Goal: Transaction & Acquisition: Purchase product/service

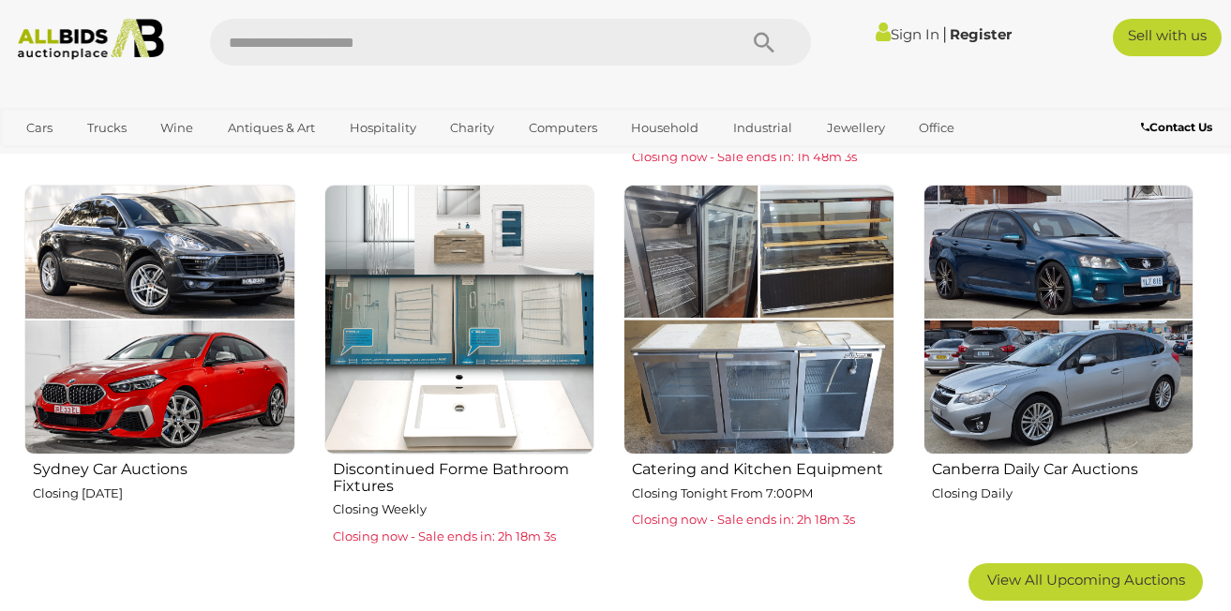
scroll to position [1004, 0]
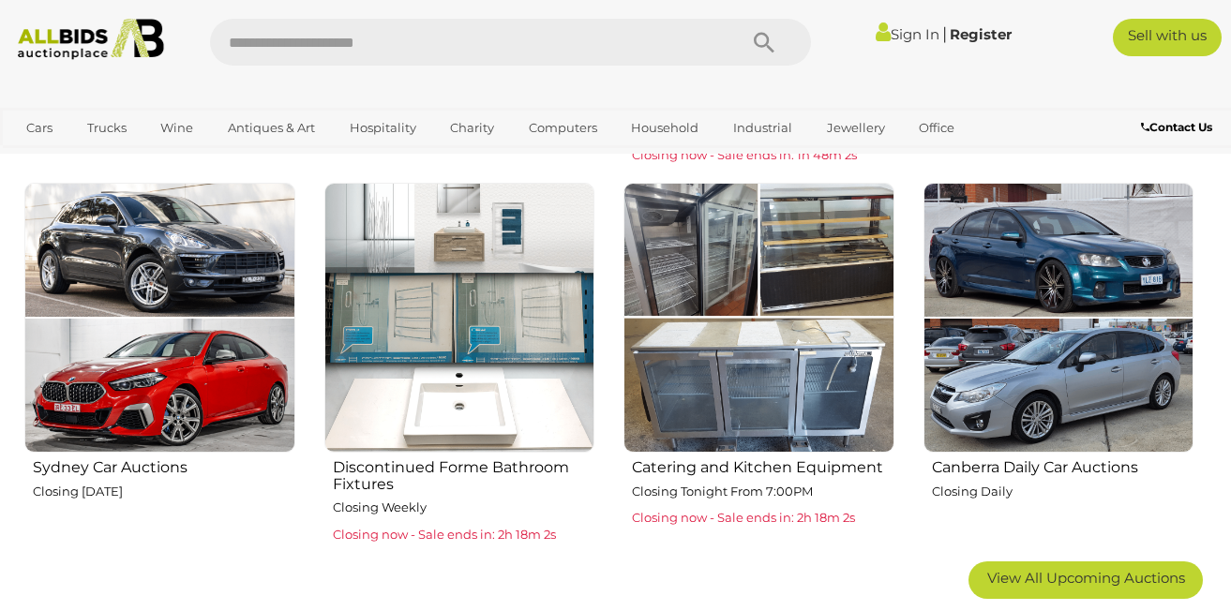
click at [784, 384] on img at bounding box center [759, 318] width 271 height 271
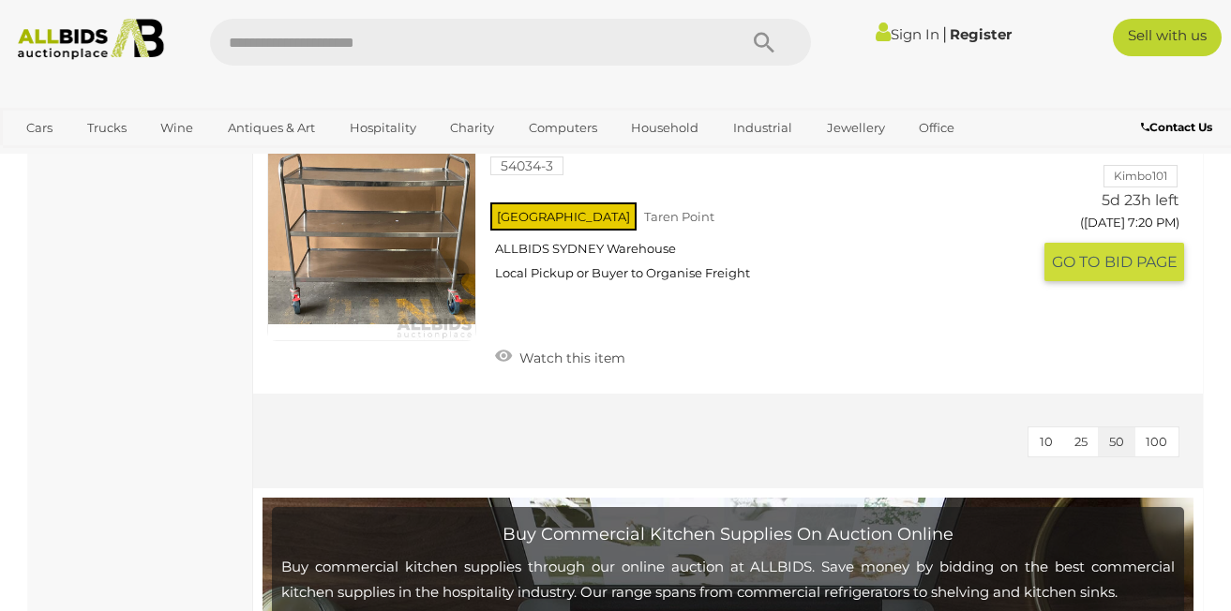
scroll to position [2817, 0]
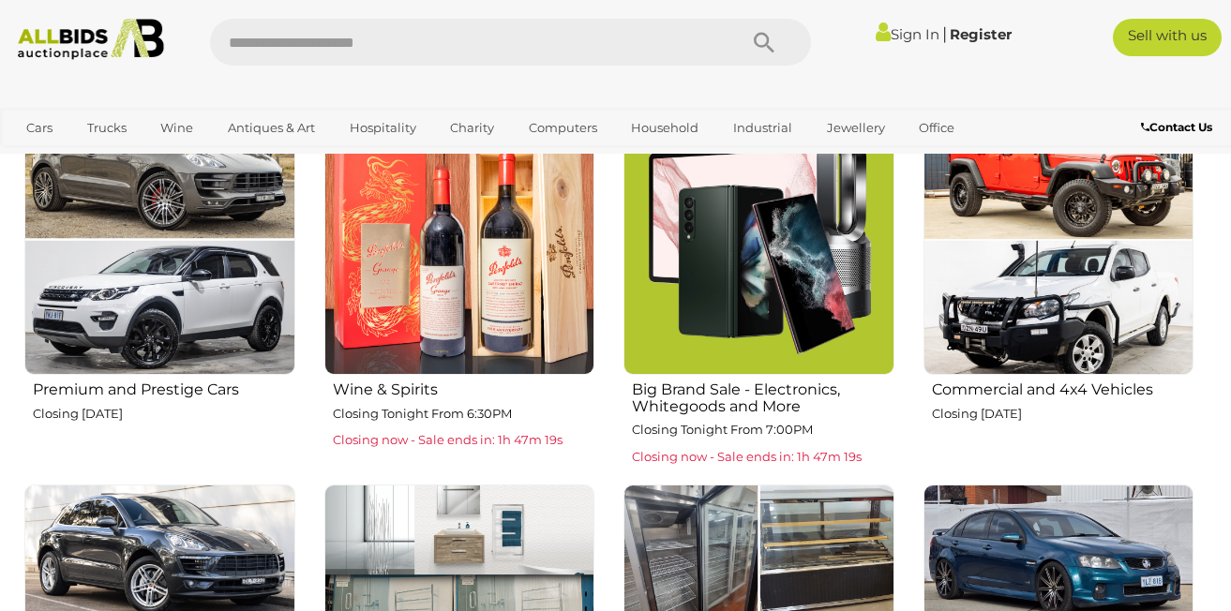
scroll to position [668, 0]
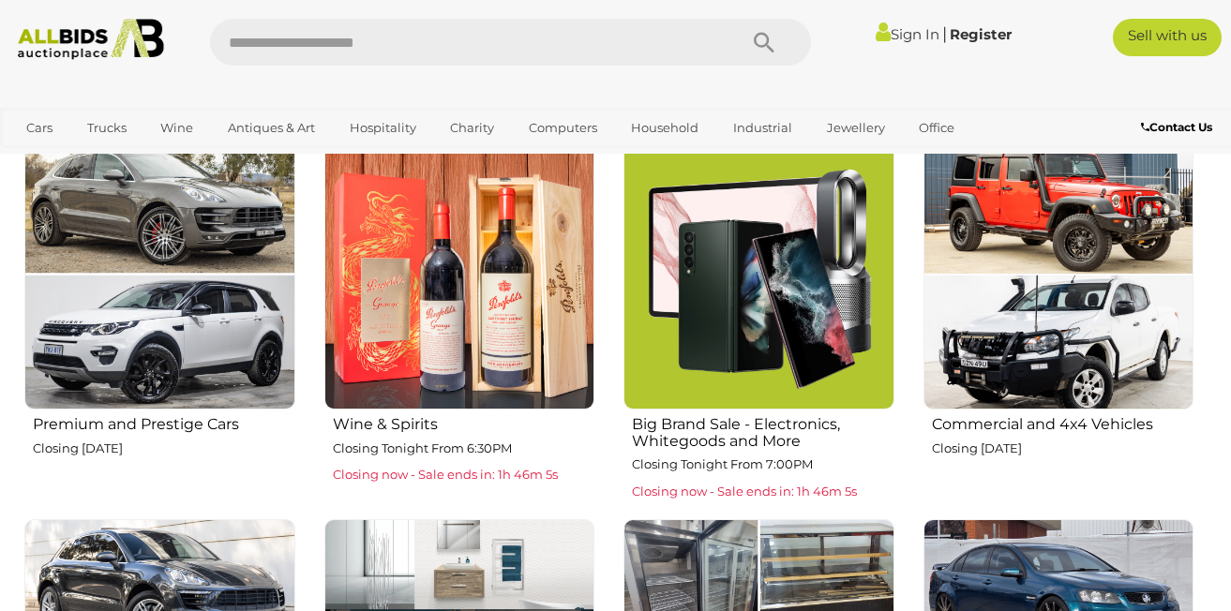
click at [584, 452] on p "Closing Tonight From 6:30PM" at bounding box center [464, 449] width 263 height 22
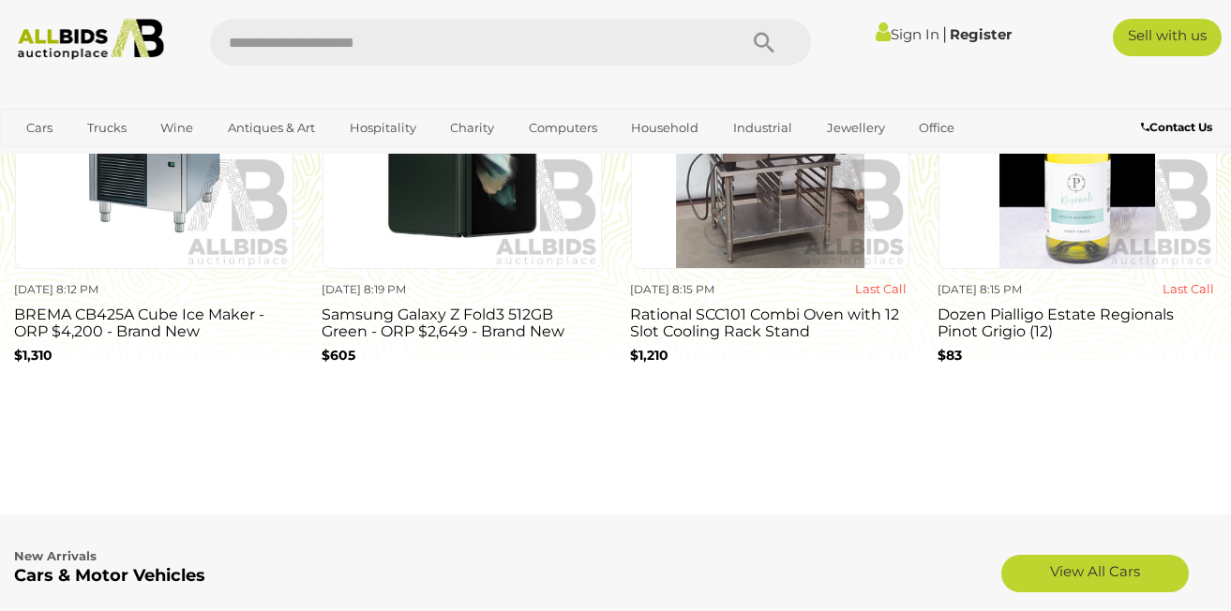
scroll to position [1451, 0]
